Goal: Task Accomplishment & Management: Manage account settings

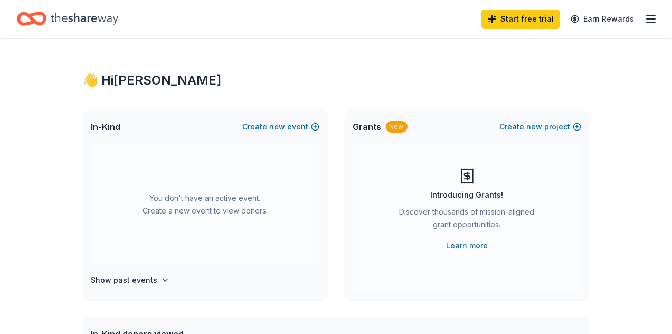
click at [645, 23] on icon "button" at bounding box center [651, 19] width 13 height 13
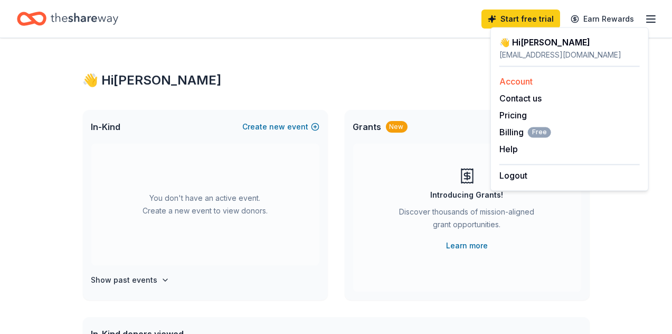
click at [526, 83] on link "Account" at bounding box center [516, 81] width 33 height 11
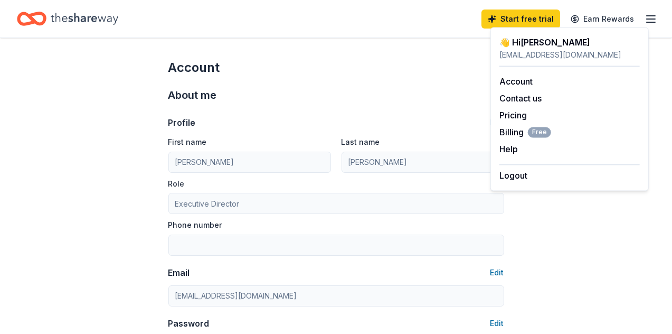
click at [420, 107] on div "Profile Edit First name [PERSON_NAME] Last name [PERSON_NAME] Executive Directo…" at bounding box center [337, 231] width 336 height 254
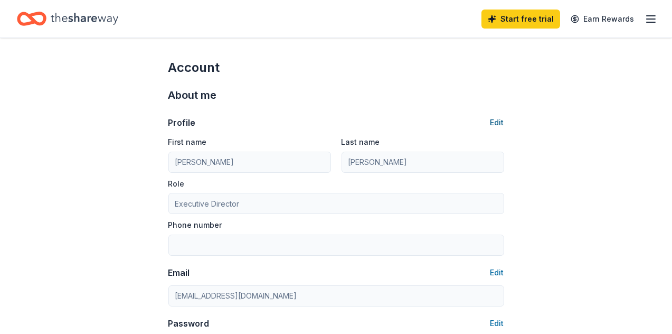
click at [499, 121] on button "Edit" at bounding box center [498, 122] width 14 height 13
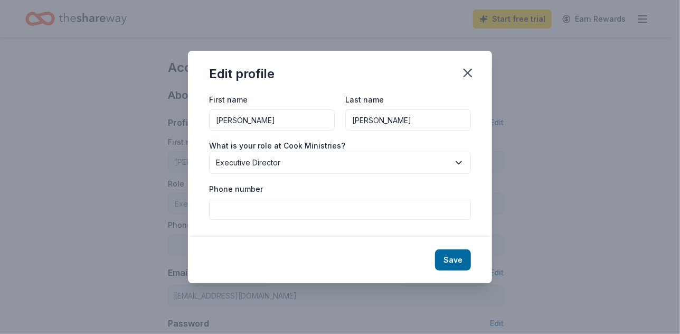
drag, startPoint x: 387, startPoint y: 123, endPoint x: 322, endPoint y: 120, distance: 65.1
click at [323, 123] on div "First name [PERSON_NAME] Last name [PERSON_NAME]" at bounding box center [340, 112] width 262 height 38
type input "Cook"
click at [327, 208] on input "Phone number" at bounding box center [340, 209] width 262 height 21
type input "2563382340"
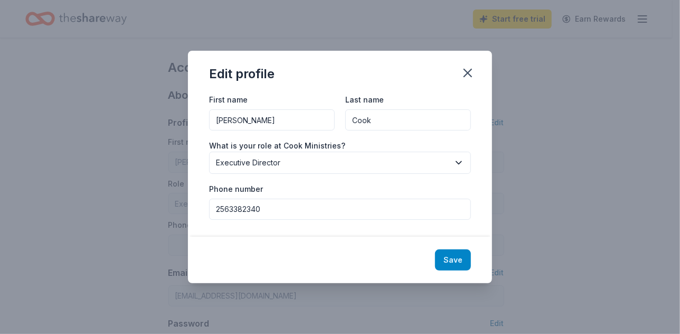
click at [448, 261] on button "Save" at bounding box center [453, 259] width 36 height 21
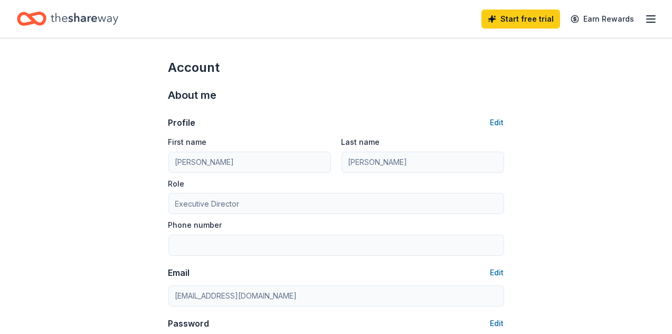
type input "Cook"
type input "2563382340"
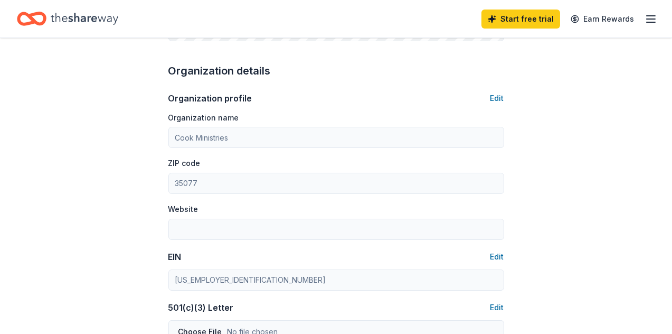
scroll to position [317, 0]
click at [500, 95] on button "Edit" at bounding box center [498, 97] width 14 height 13
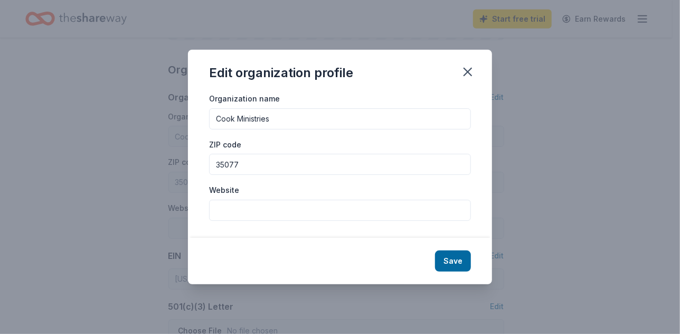
click at [301, 213] on input "Website" at bounding box center [340, 210] width 262 height 21
type input "[DOMAIN_NAME]"
click at [459, 258] on button "Save" at bounding box center [453, 260] width 36 height 21
type input "[DOMAIN_NAME]"
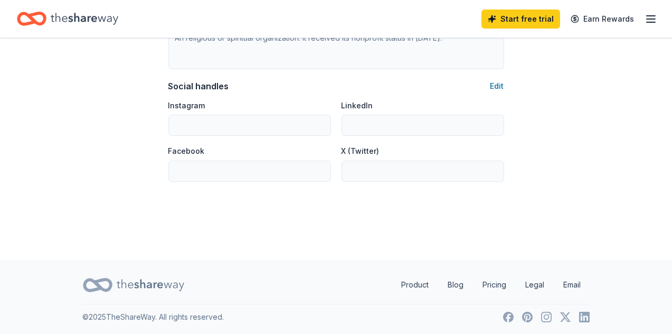
scroll to position [0, 0]
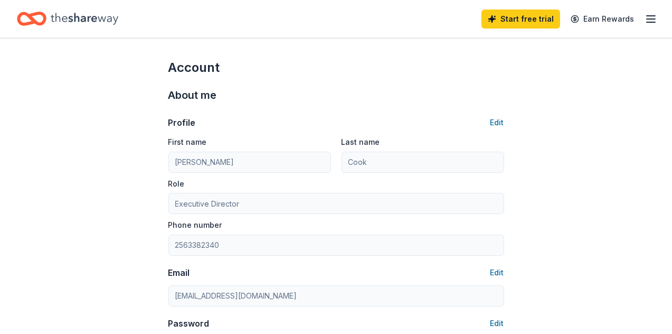
click at [645, 18] on icon "button" at bounding box center [651, 19] width 13 height 13
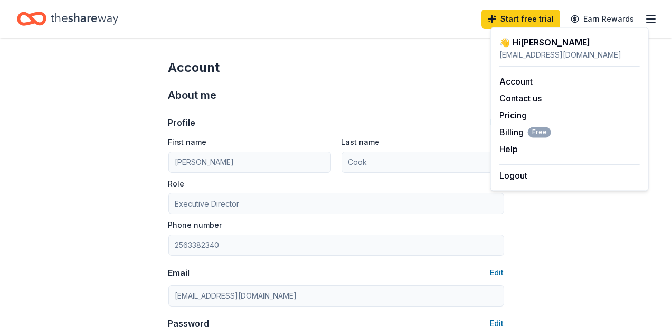
click at [81, 16] on icon "Home" at bounding box center [85, 19] width 68 height 22
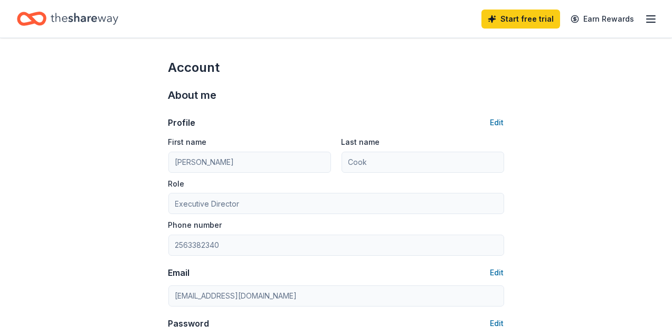
click at [33, 18] on icon "Home" at bounding box center [32, 18] width 30 height 25
click at [32, 17] on icon "Home" at bounding box center [32, 18] width 30 height 25
click at [648, 16] on icon "button" at bounding box center [651, 19] width 13 height 13
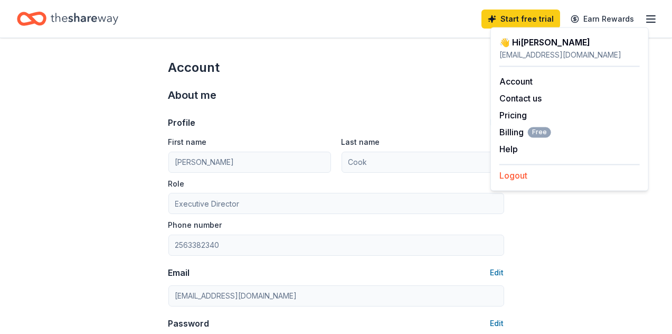
click at [511, 171] on button "Logout" at bounding box center [514, 175] width 28 height 13
